Goal: Task Accomplishment & Management: Use online tool/utility

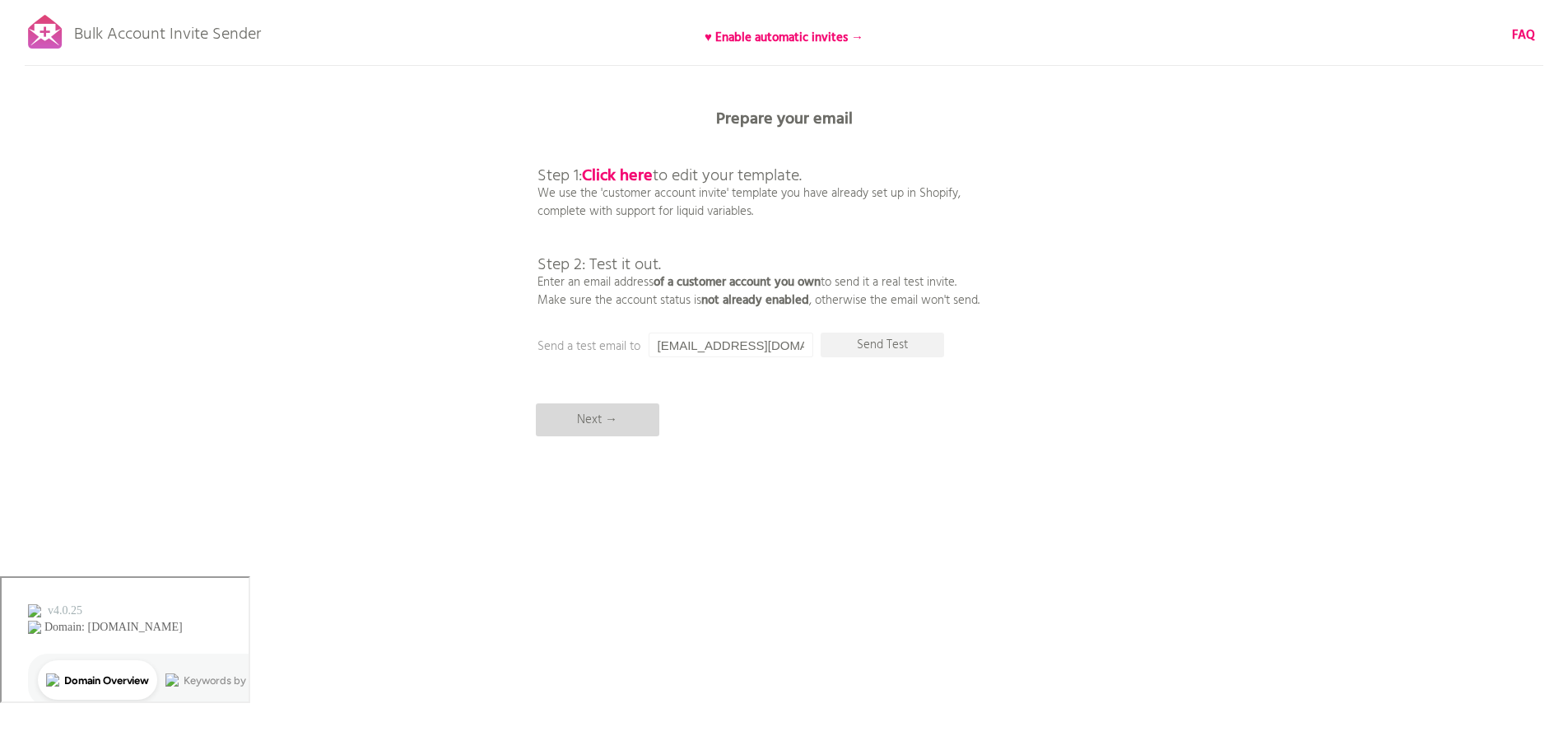
click at [613, 429] on p "Next →" at bounding box center [598, 420] width 124 height 33
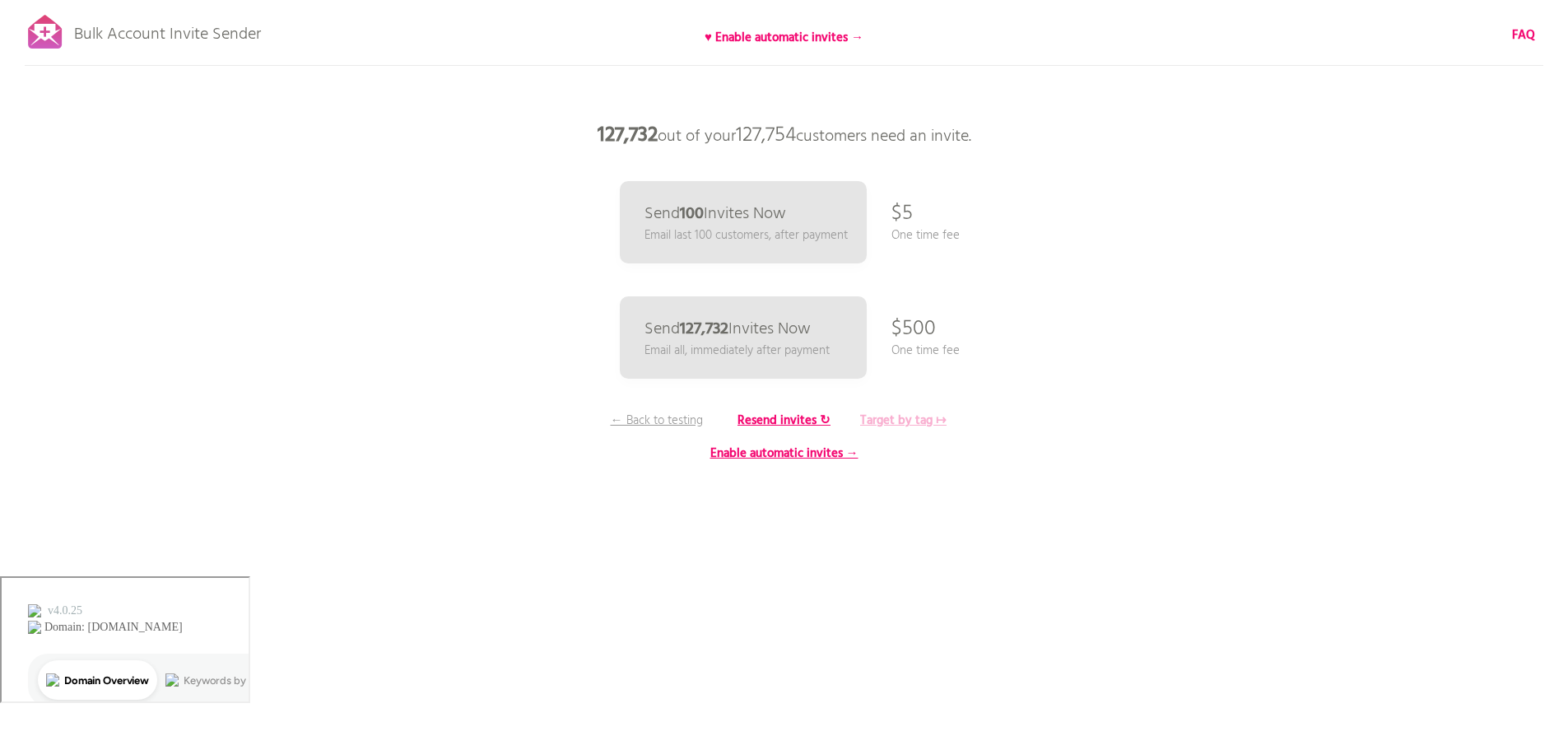
click at [924, 420] on b "Target by tag ↦" at bounding box center [903, 421] width 86 height 20
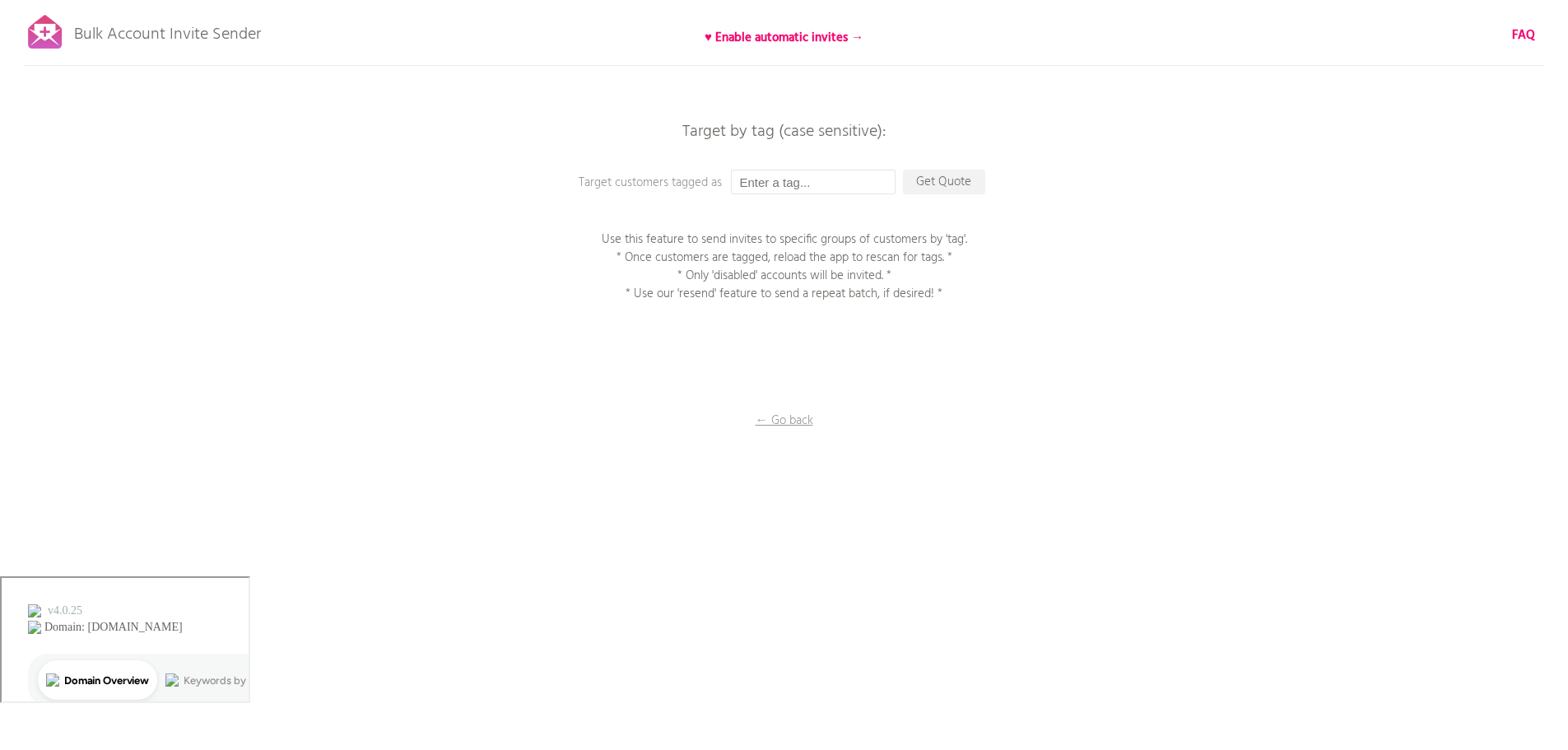
drag, startPoint x: 850, startPoint y: 196, endPoint x: 854, endPoint y: 188, distance: 8.9
click at [850, 196] on div "Bulk Account Invite Sender ♥ Enable automatic invites → FAQ Synced all customer…" at bounding box center [784, 288] width 1568 height 576
click at [854, 184] on input "text" at bounding box center [813, 182] width 165 height 25
paste input "Batch_1"
type input "Batch_1"
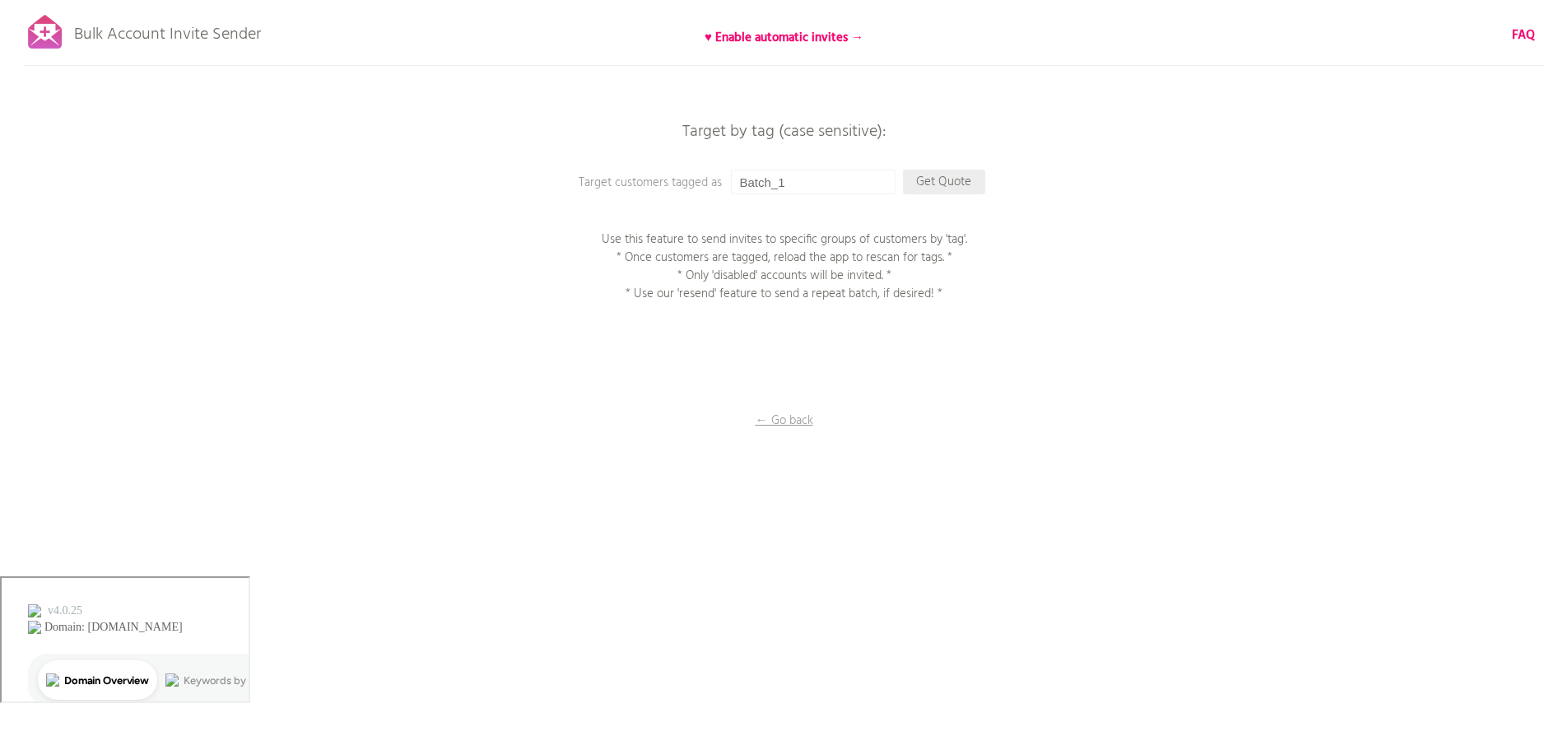
click at [939, 181] on p "Get Quote" at bounding box center [944, 182] width 82 height 25
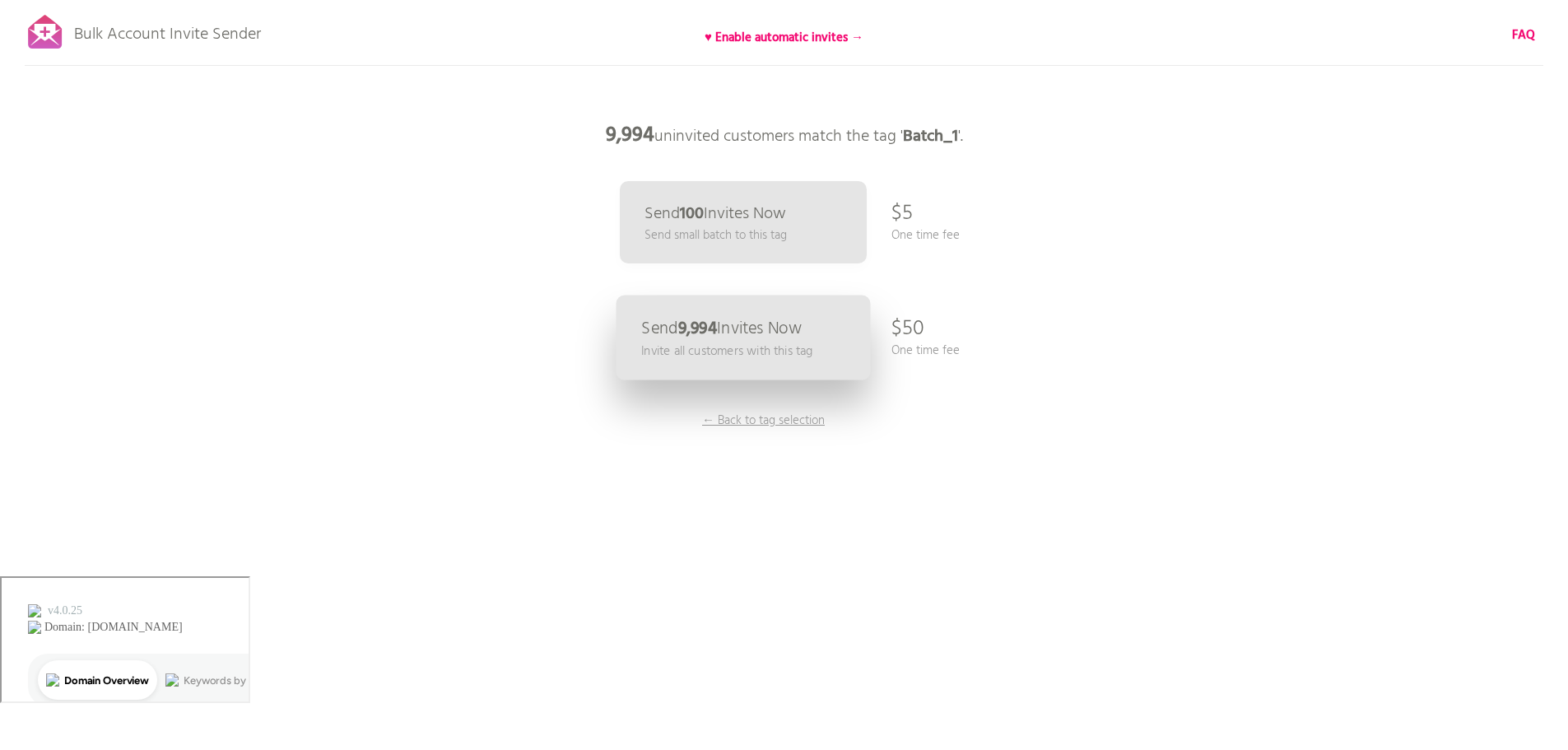
click at [761, 344] on p "Invite all customers with this tag" at bounding box center [726, 351] width 171 height 19
